Goal: Register for event/course

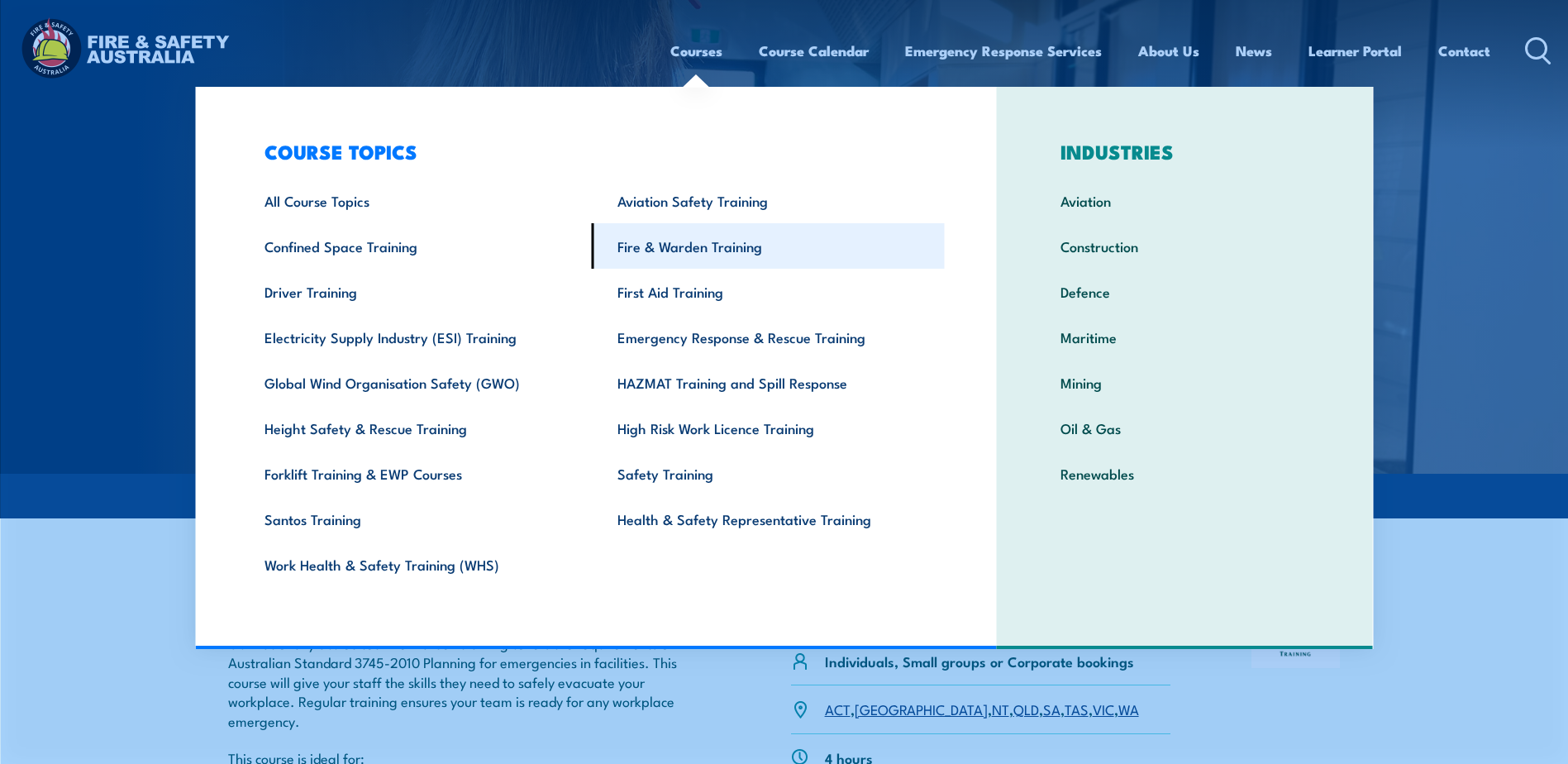
click at [717, 247] on link "Fire & Warden Training" at bounding box center [768, 246] width 353 height 45
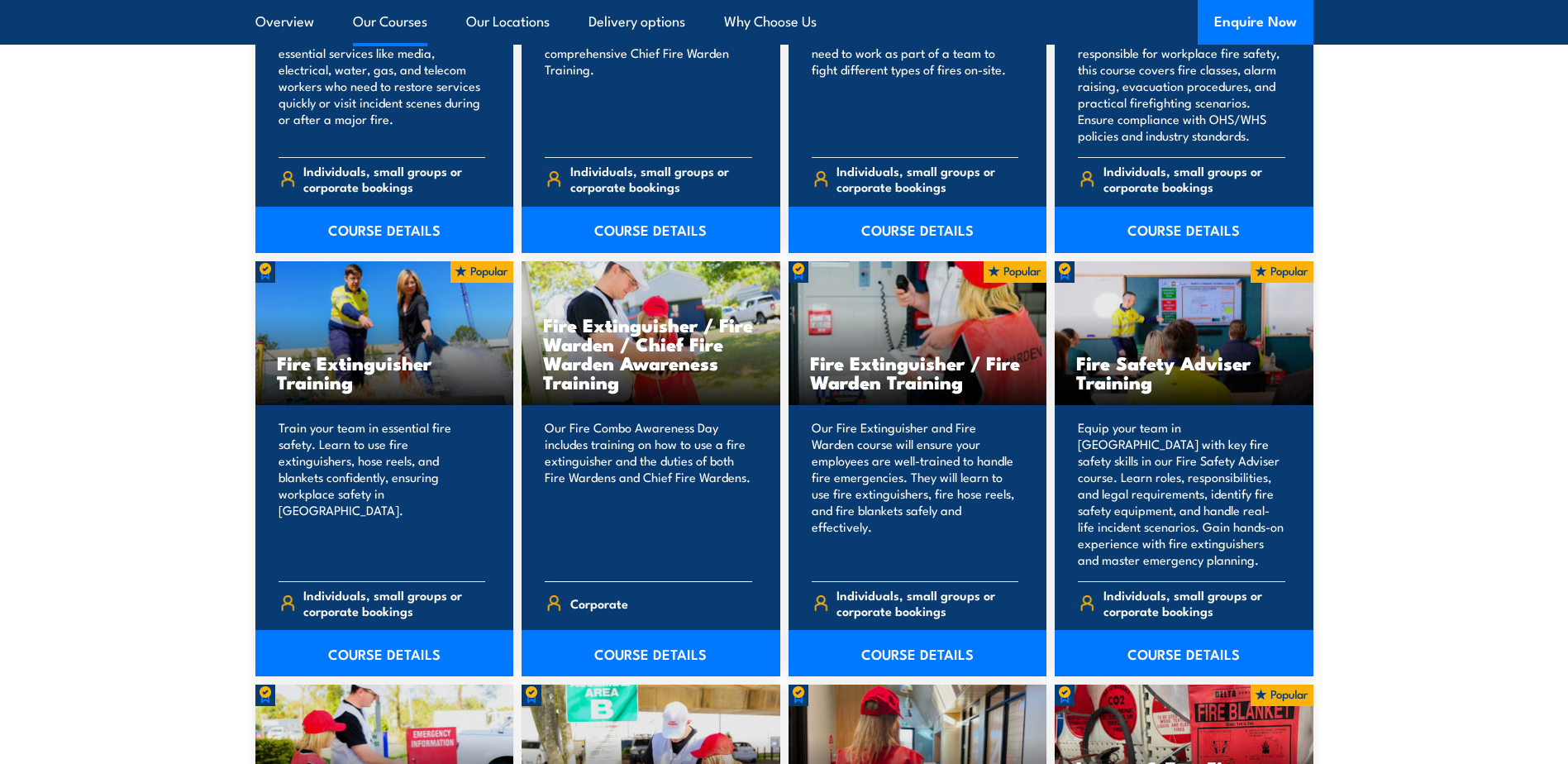
scroll to position [1571, 0]
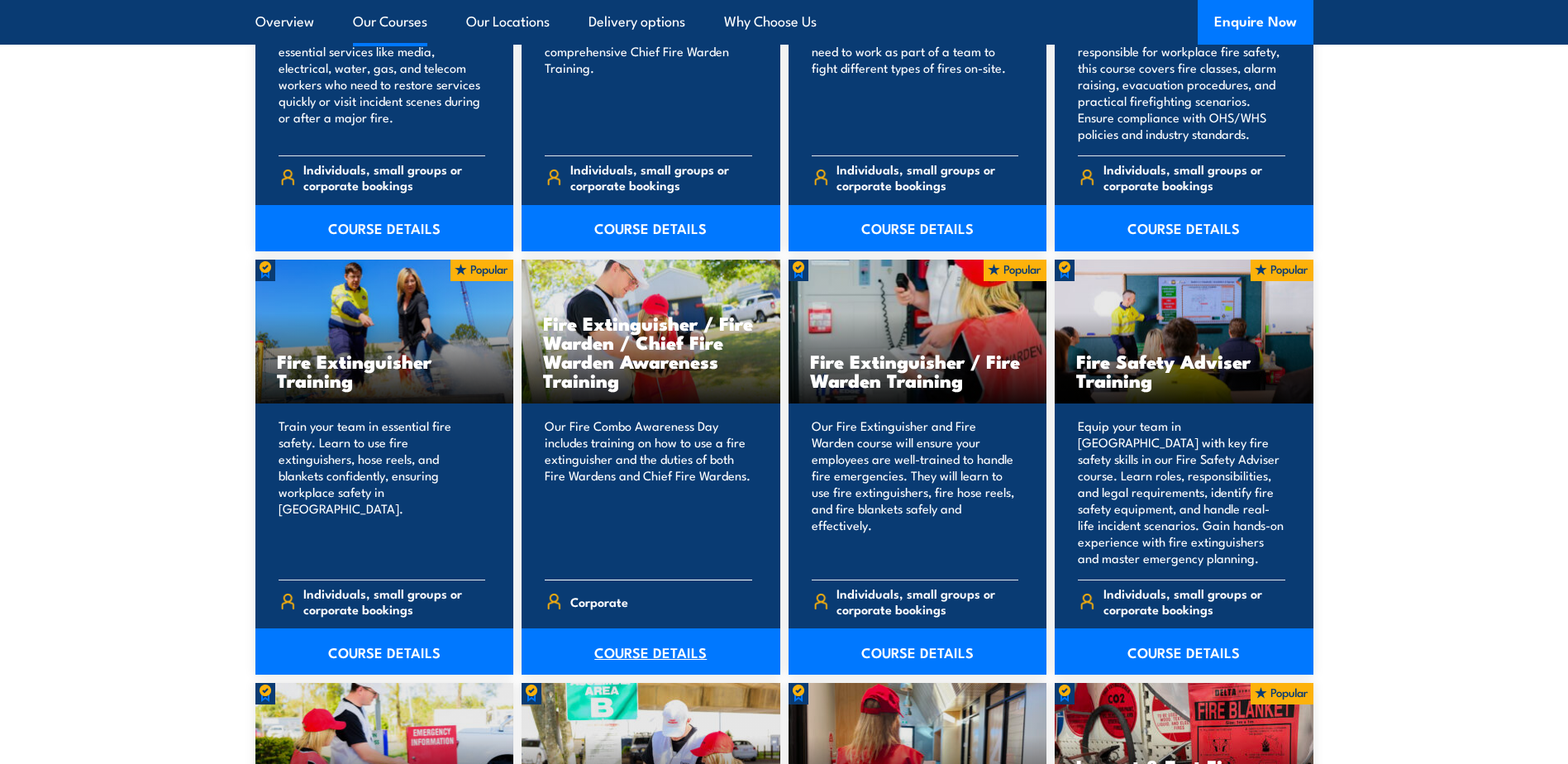
click at [652, 647] on link "COURSE DETAILS" at bounding box center [651, 651] width 259 height 46
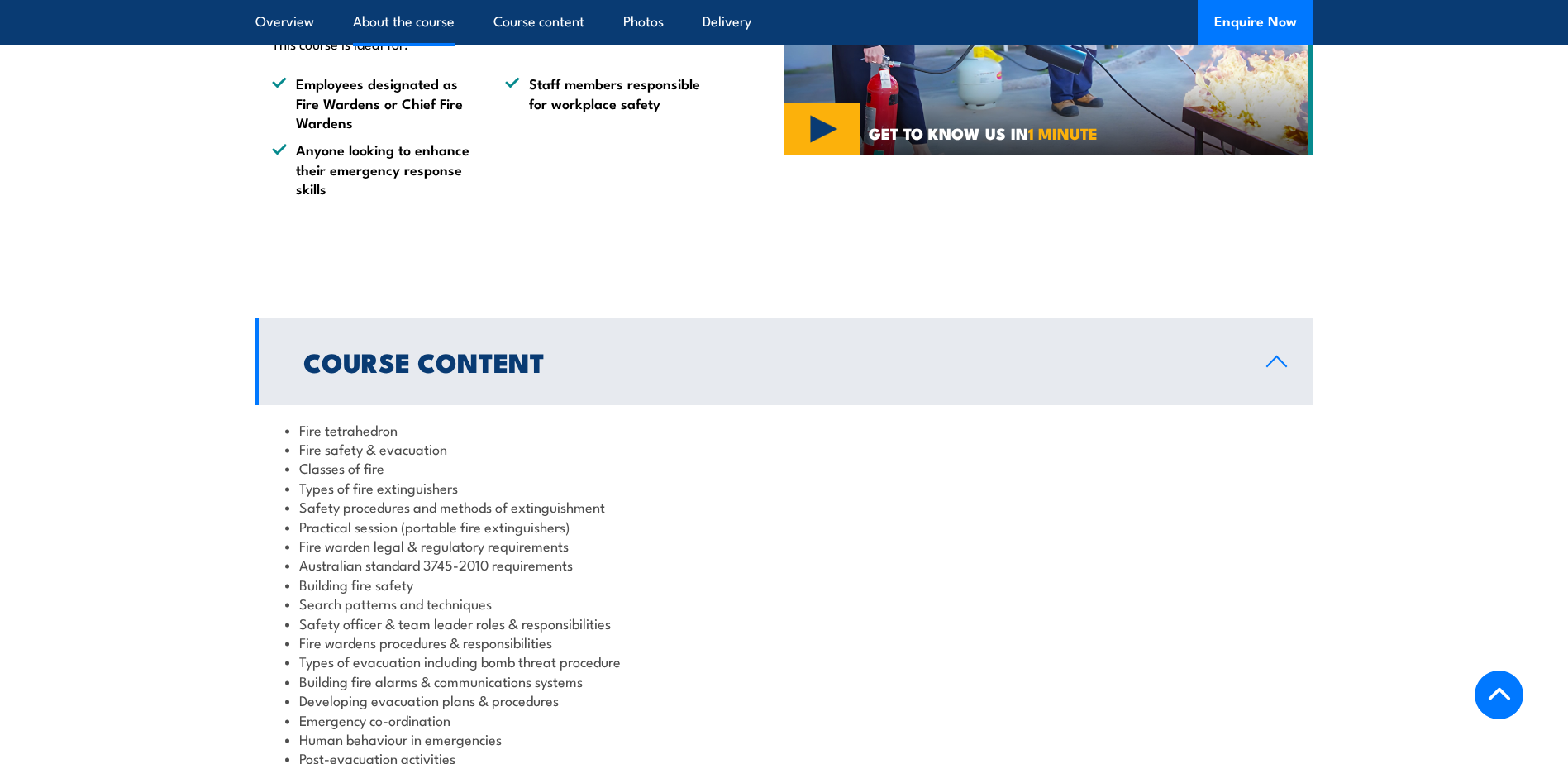
scroll to position [1322, 0]
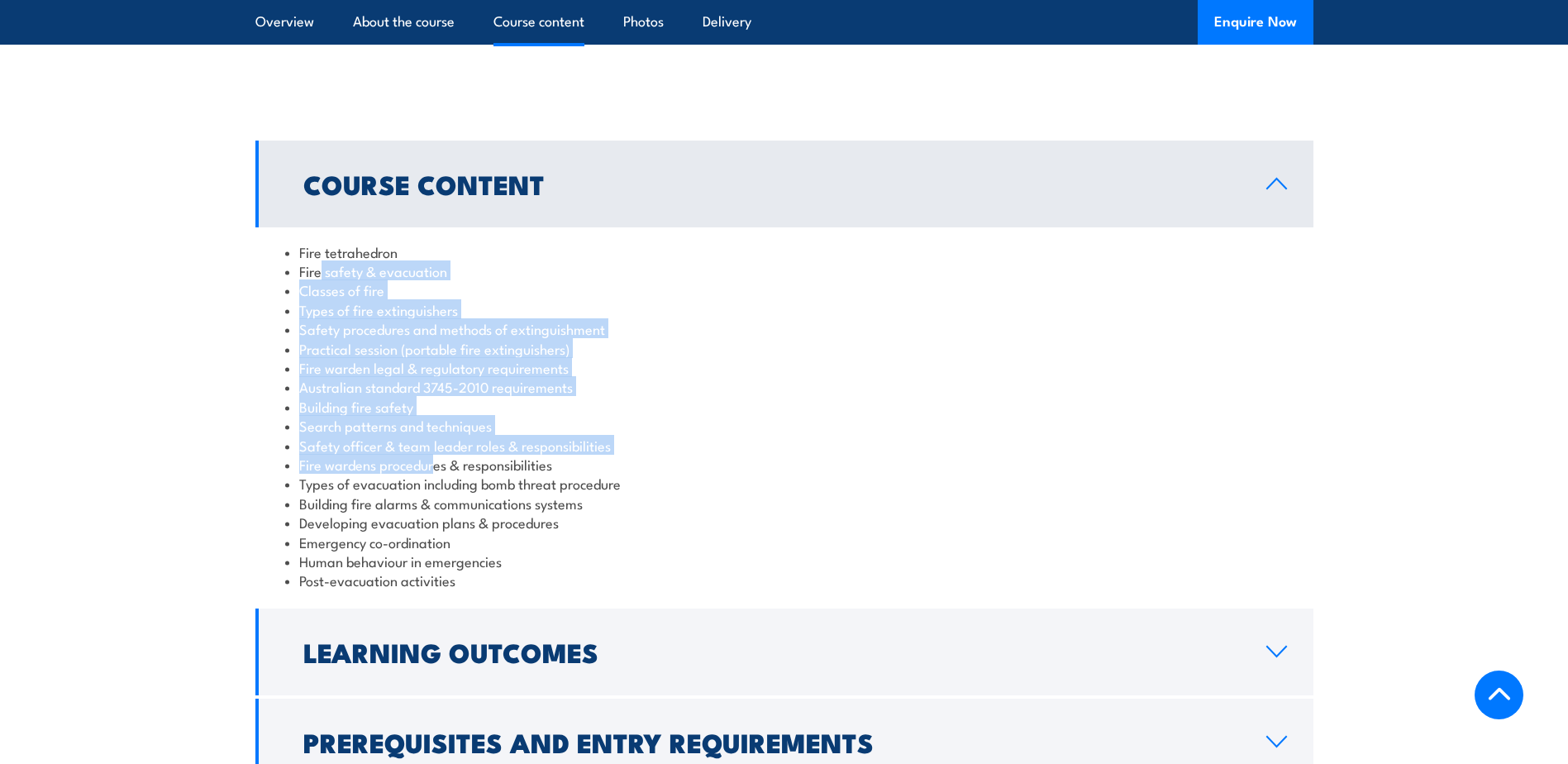
drag, startPoint x: 322, startPoint y: 206, endPoint x: 436, endPoint y: 406, distance: 230.2
click at [436, 406] on ul "Fire tetrahedron Fire safety & evacuation Classes of fire Types of fire extingu…" at bounding box center [784, 416] width 999 height 348
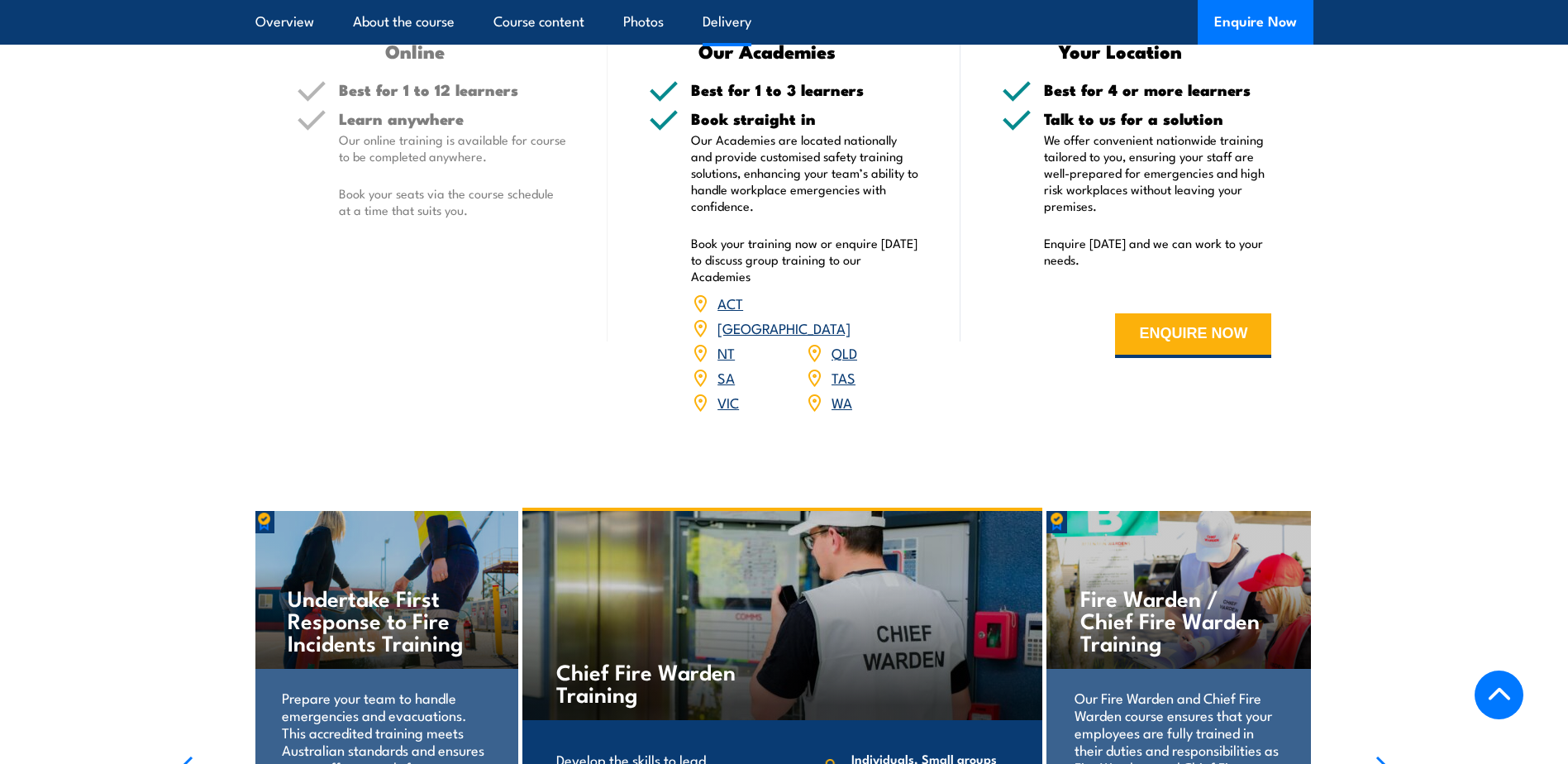
scroll to position [2480, 0]
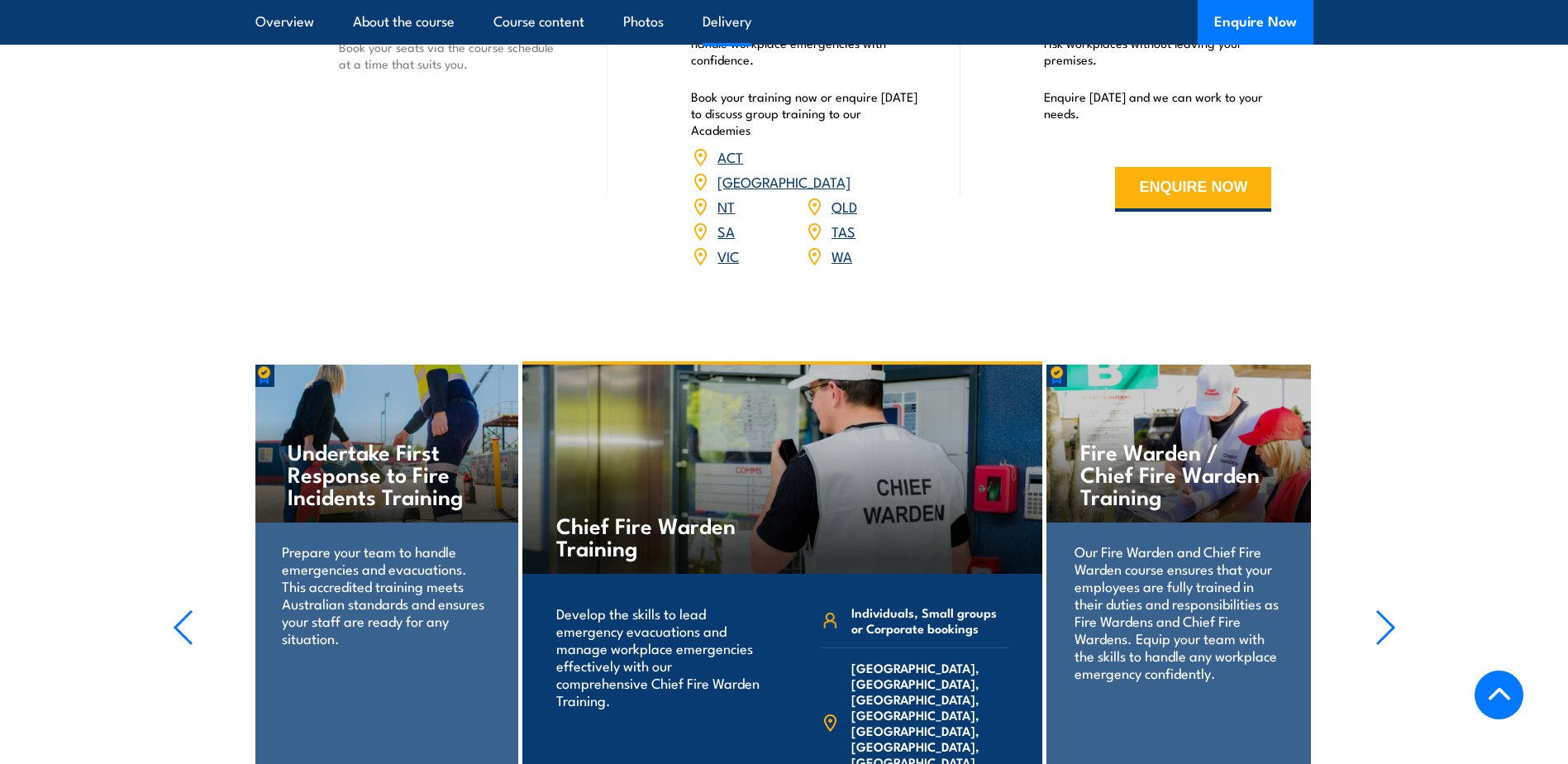
click at [842, 196] on link "QLD" at bounding box center [844, 206] width 26 height 20
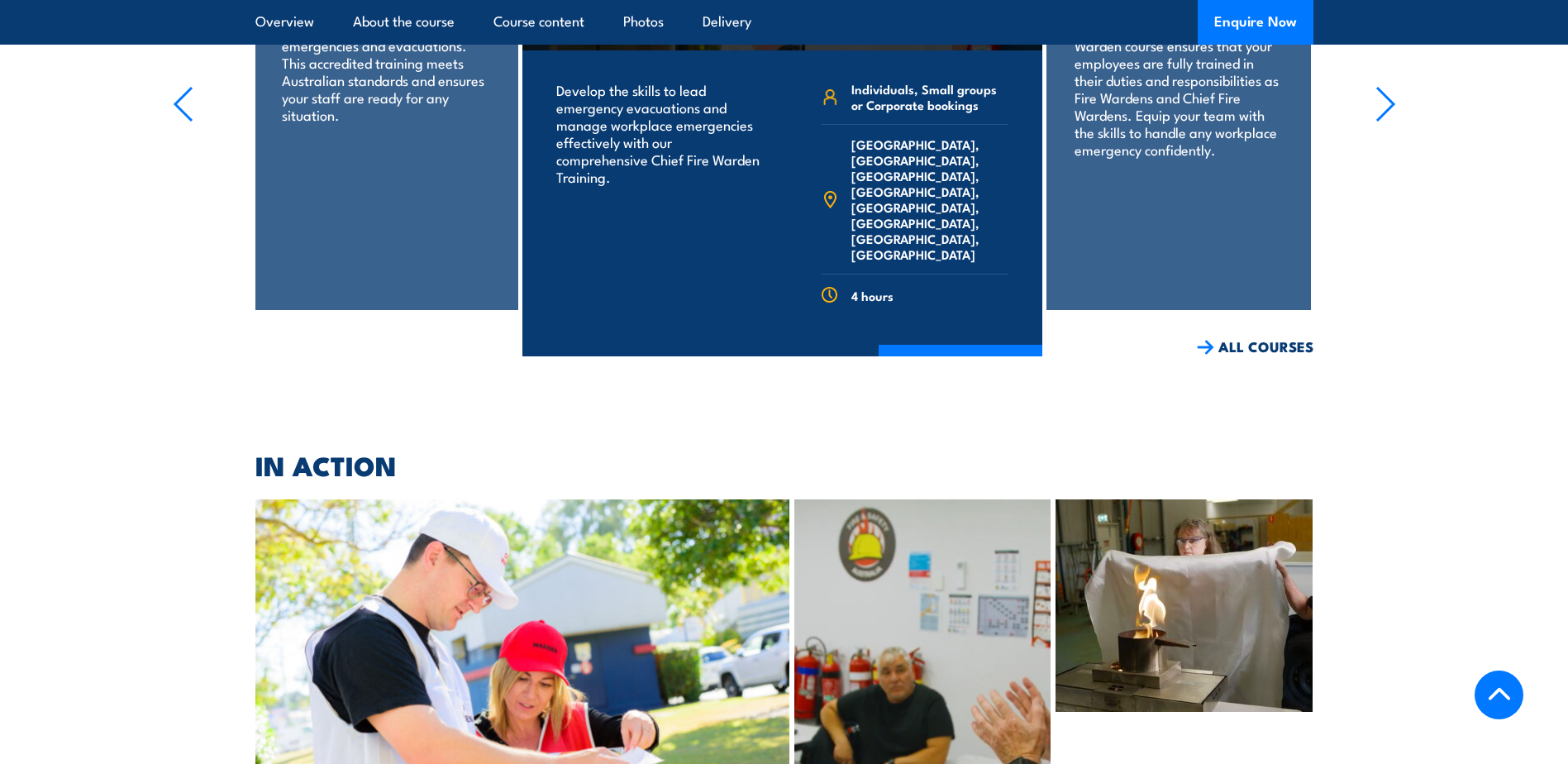
scroll to position [2729, 0]
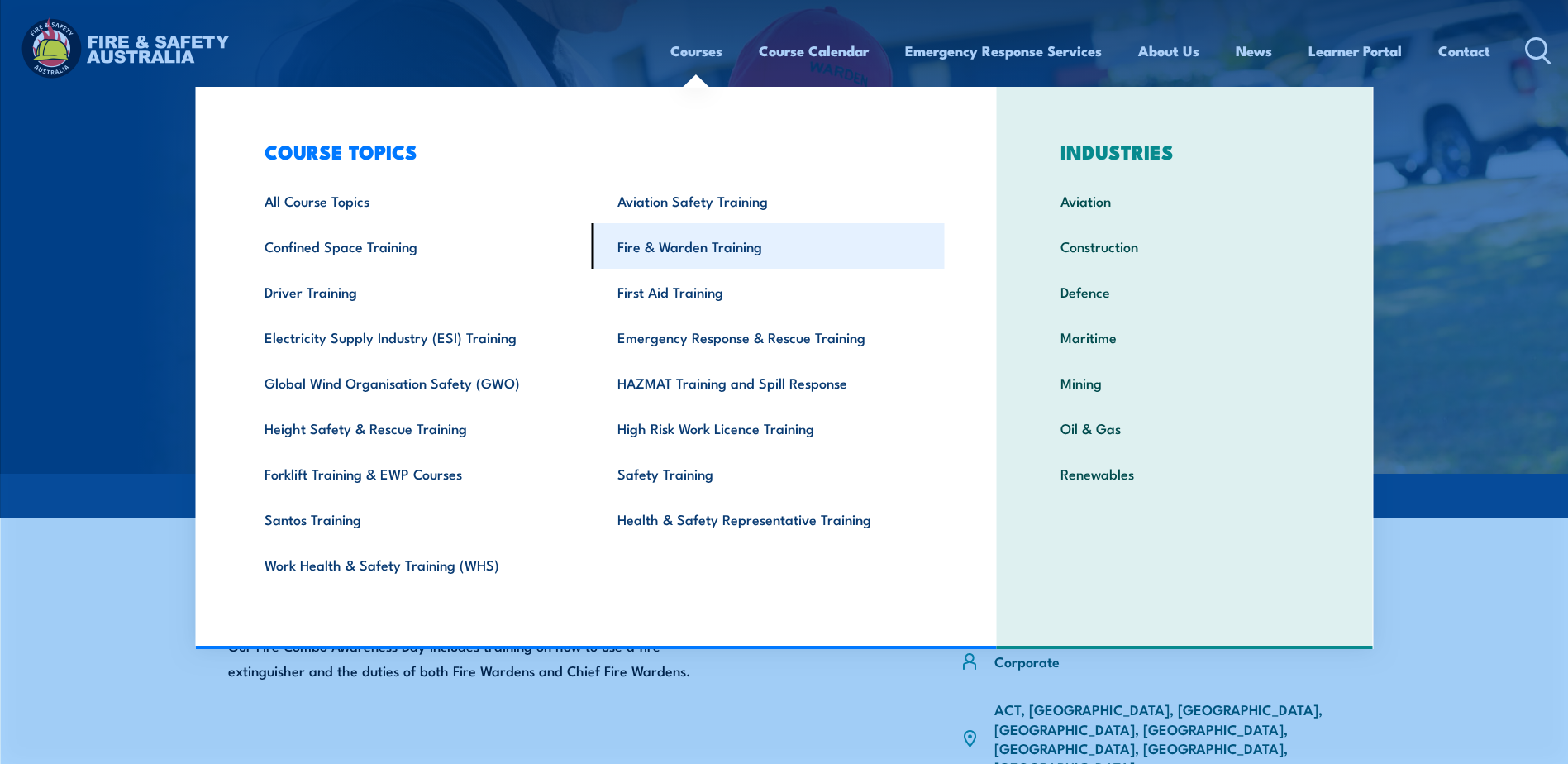
click at [651, 245] on link "Fire & Warden Training" at bounding box center [768, 246] width 353 height 45
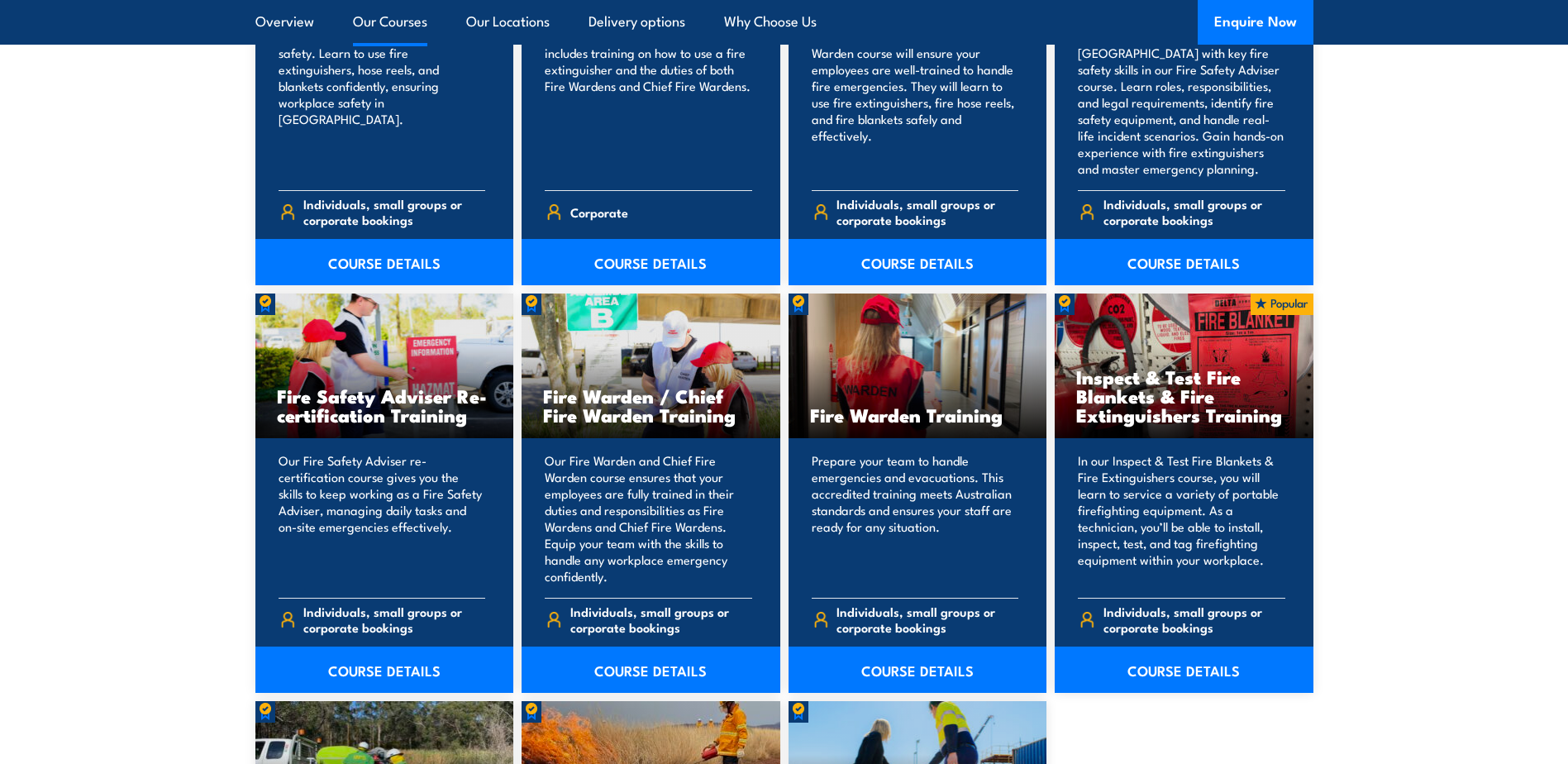
scroll to position [1984, 0]
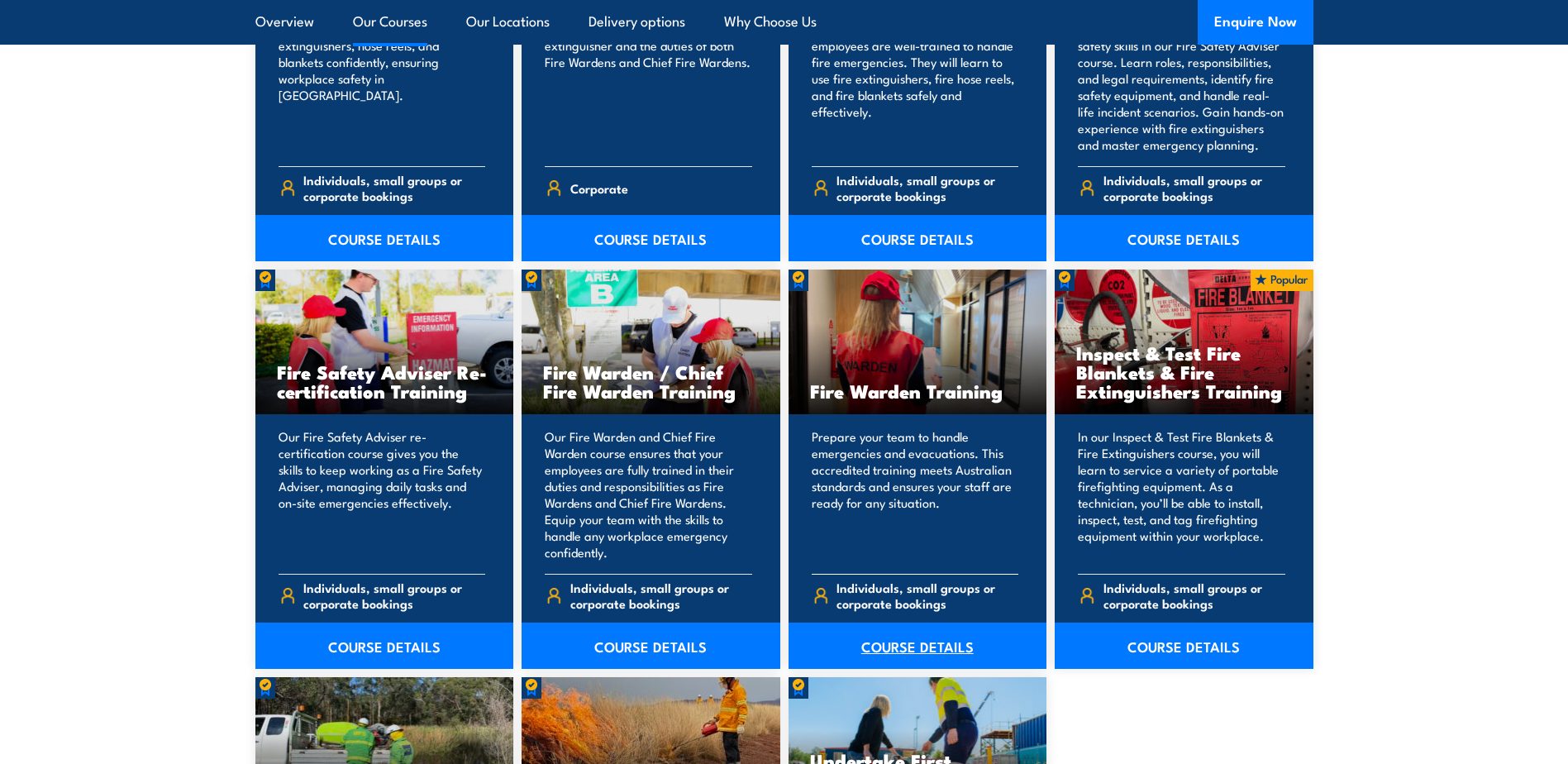
click at [902, 635] on link "COURSE DETAILS" at bounding box center [917, 645] width 259 height 46
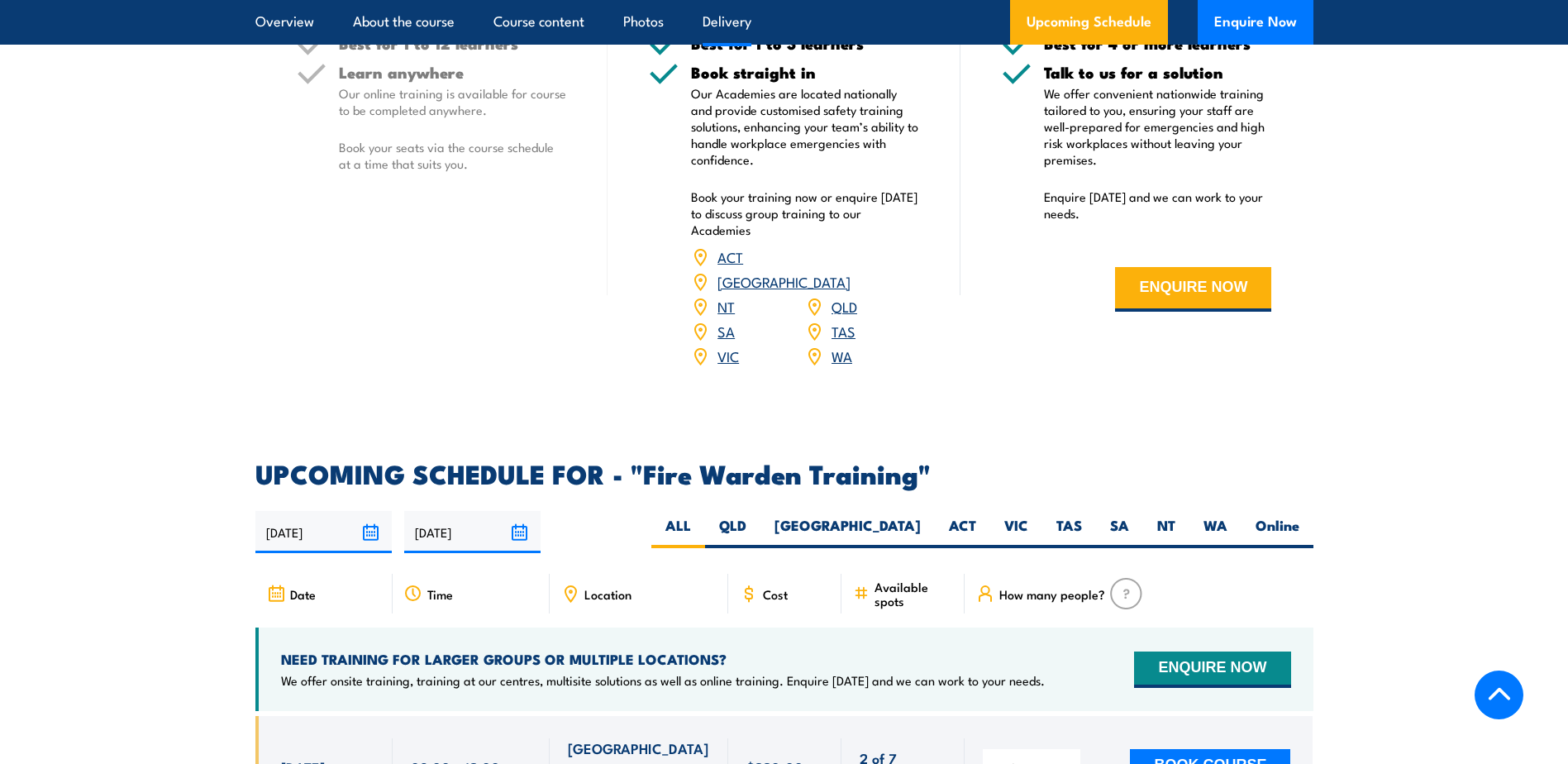
scroll to position [2811, 0]
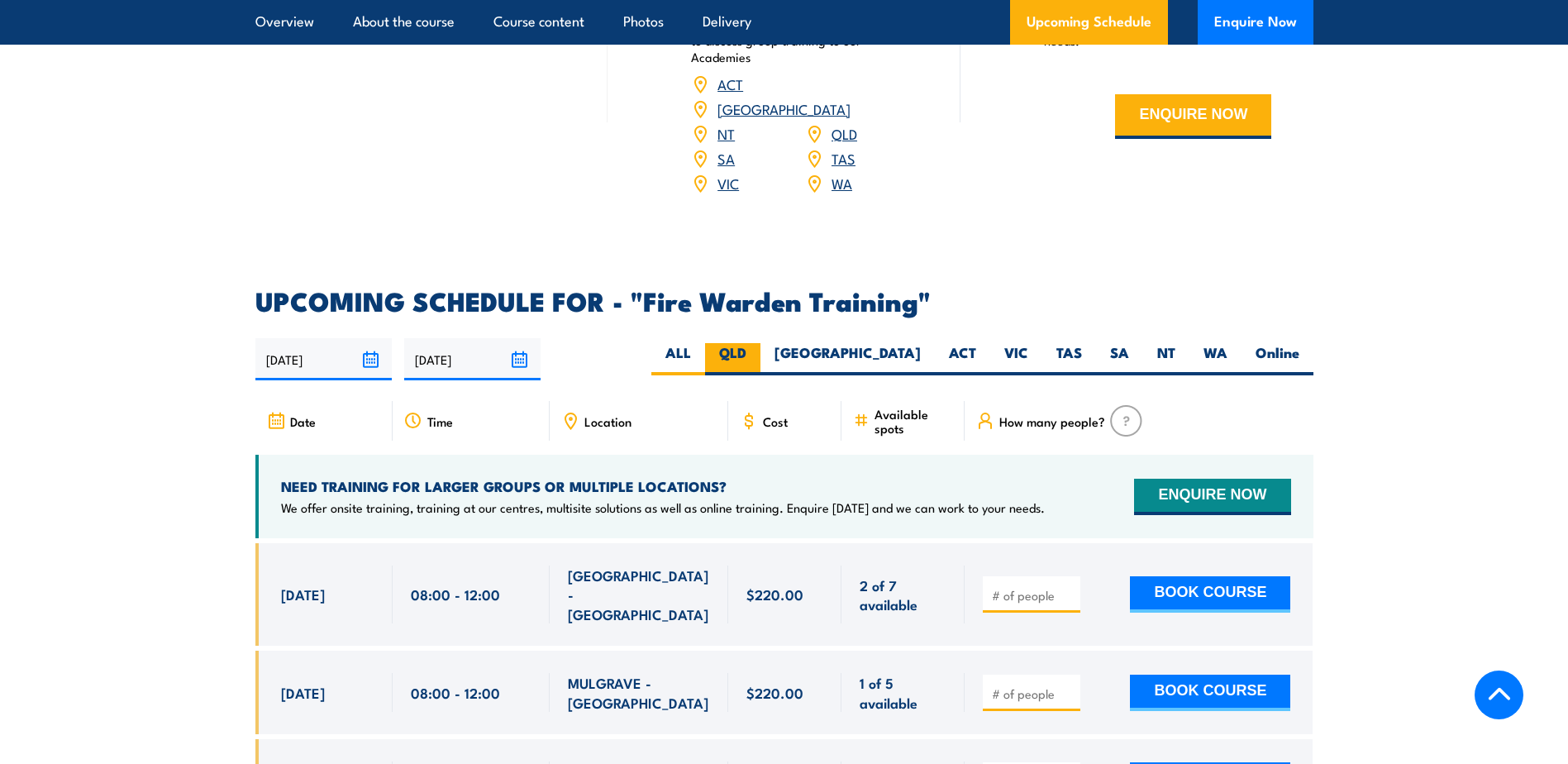
click at [761, 343] on label "QLD" at bounding box center [732, 359] width 55 height 32
click at [757, 343] on input "QLD" at bounding box center [751, 348] width 11 height 11
radio input "true"
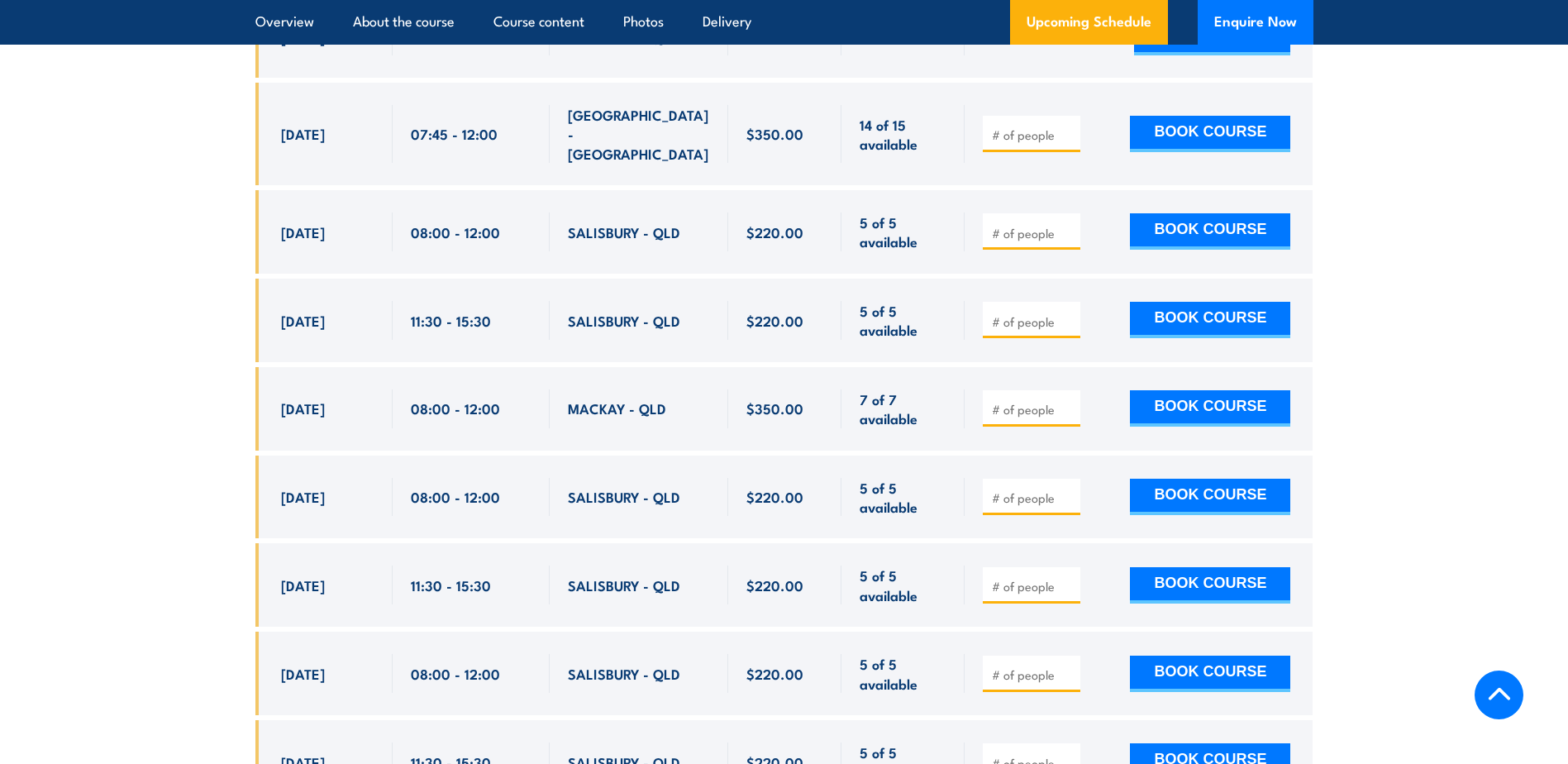
scroll to position [3571, 0]
